Goal: Task Accomplishment & Management: Manage account settings

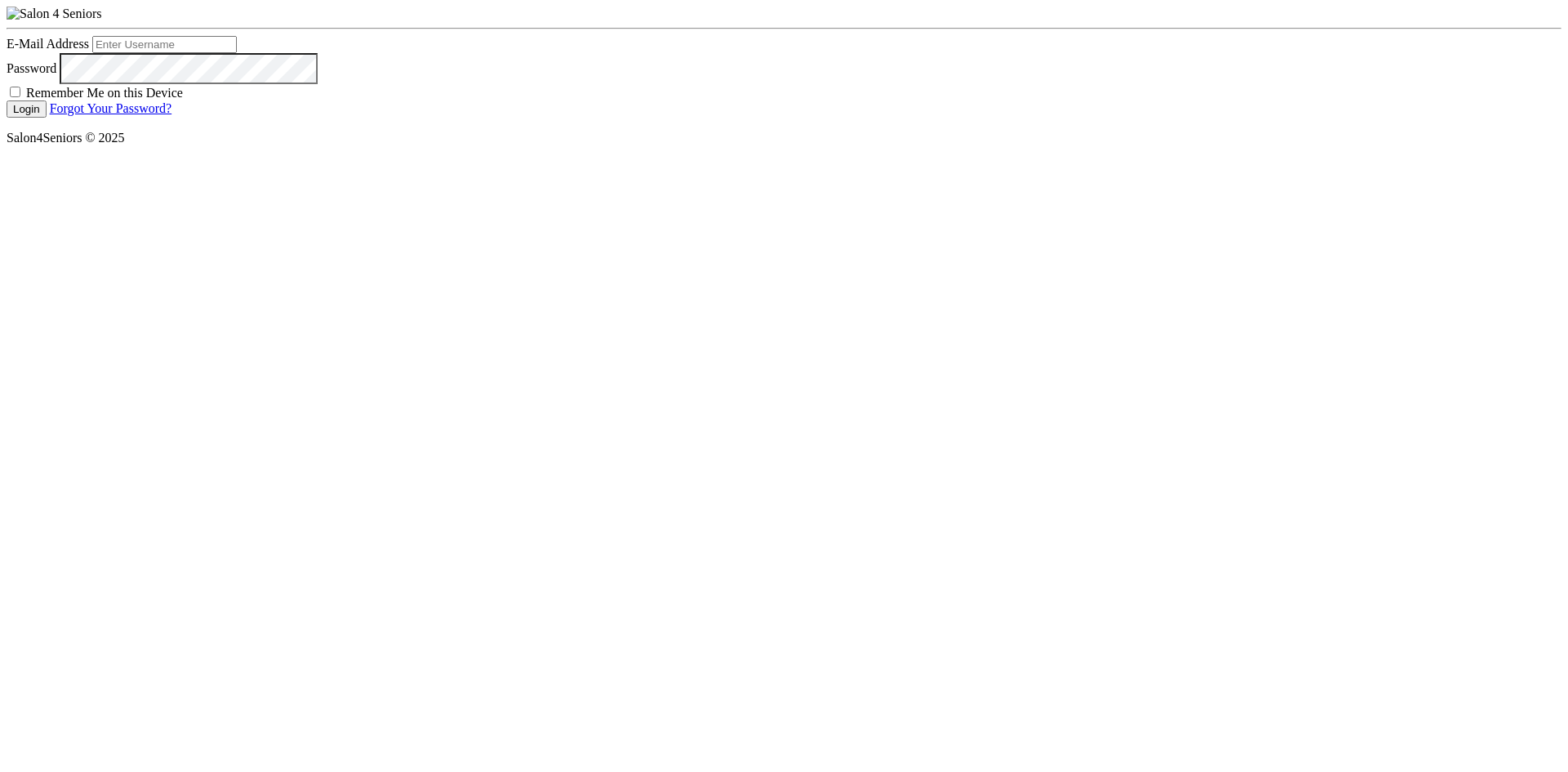
click at [237, 54] on input "E-Mail Address" at bounding box center [164, 44] width 145 height 17
type input "nat.thompson@savvyotter.com"
click at [47, 117] on button "Login" at bounding box center [26, 109] width 40 height 17
